Goal: Task Accomplishment & Management: Use online tool/utility

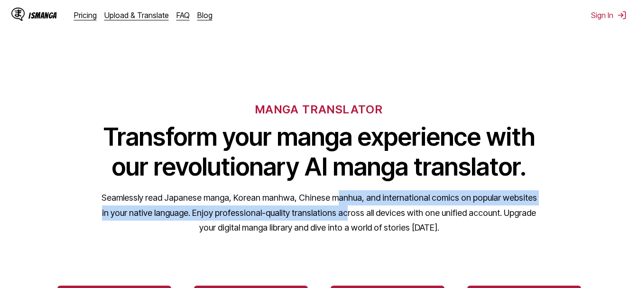
drag, startPoint x: 332, startPoint y: 205, endPoint x: 335, endPoint y: 209, distance: 5.3
click at [334, 209] on p "Seamlessly read Japanese manga, Korean manhwa, Chinese manhua, and internationa…" at bounding box center [319, 212] width 437 height 45
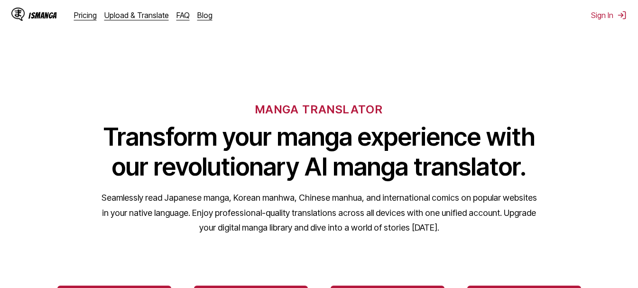
click at [335, 209] on p "Seamlessly read Japanese manga, Korean manhwa, Chinese manhua, and internationa…" at bounding box center [319, 212] width 437 height 45
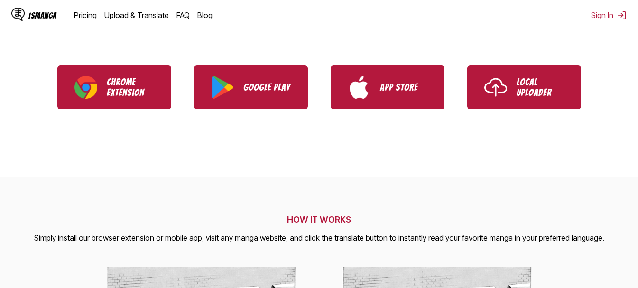
scroll to position [237, 0]
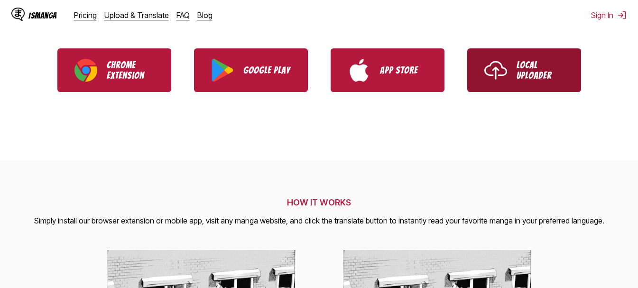
click at [486, 86] on link "Local Uploader" at bounding box center [524, 70] width 114 height 44
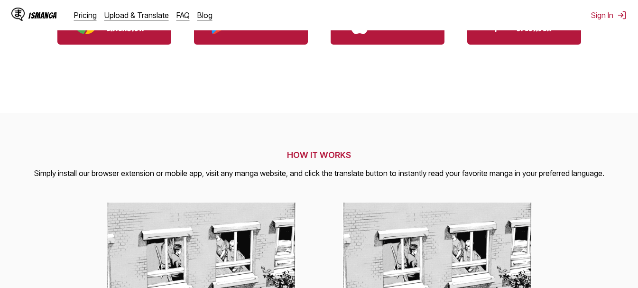
scroll to position [190, 0]
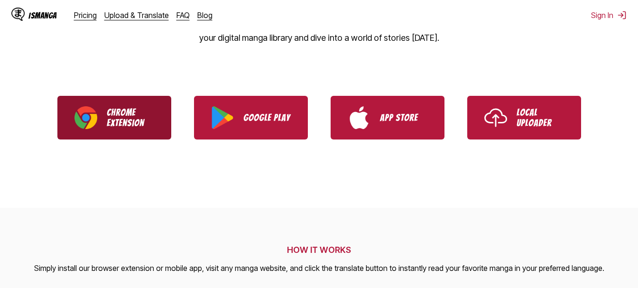
click at [121, 122] on p "Chrome Extension" at bounding box center [130, 117] width 47 height 21
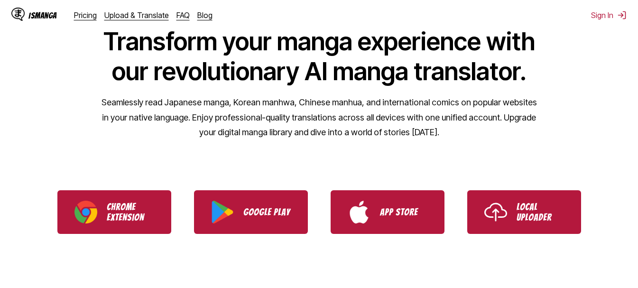
scroll to position [95, 0]
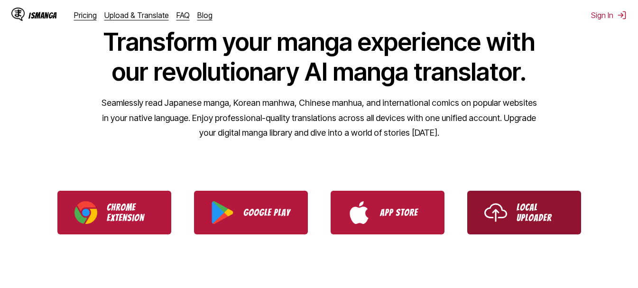
click at [516, 196] on link "Local Uploader" at bounding box center [524, 213] width 114 height 44
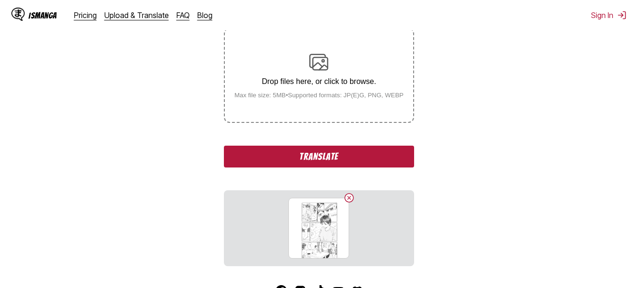
scroll to position [190, 0]
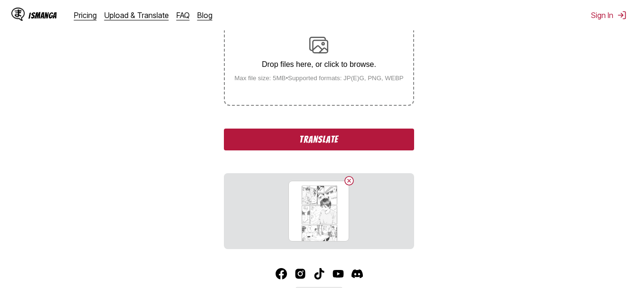
click at [400, 140] on button "Translate" at bounding box center [319, 140] width 190 height 22
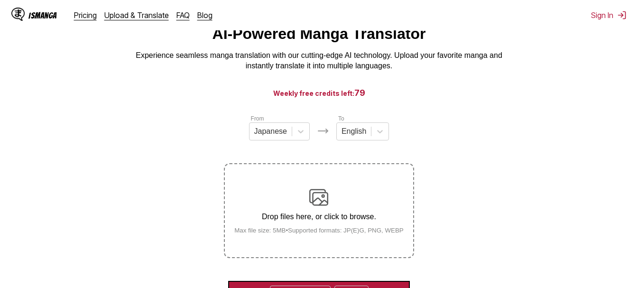
scroll to position [0, 0]
